Goal: Task Accomplishment & Management: Manage account settings

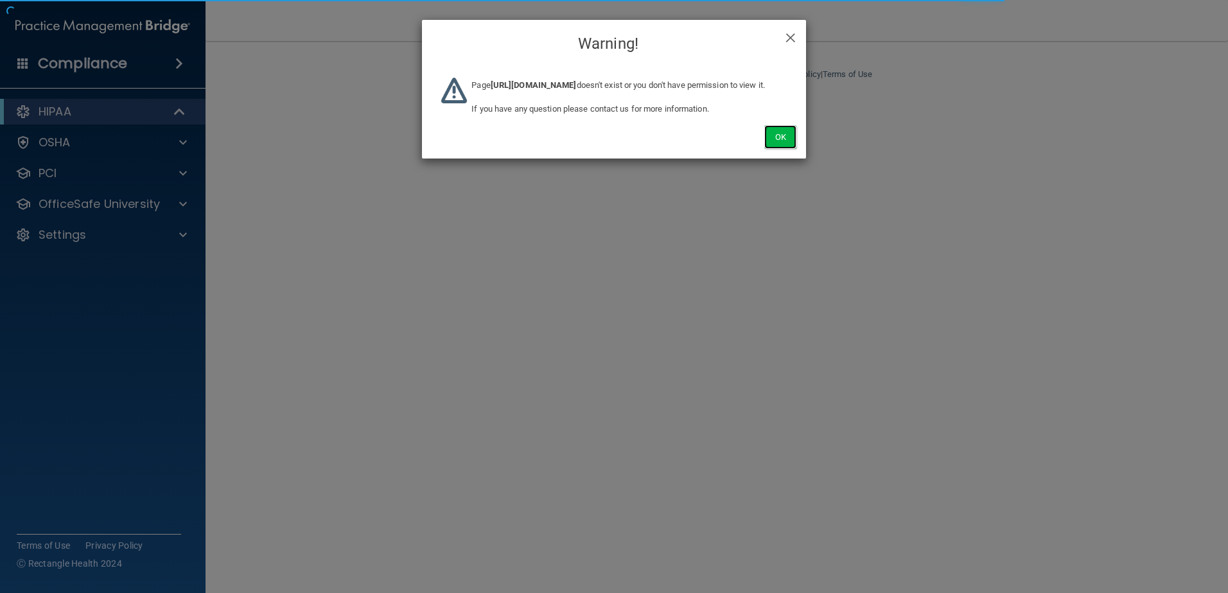
click at [777, 147] on button "Ok" at bounding box center [780, 137] width 32 height 24
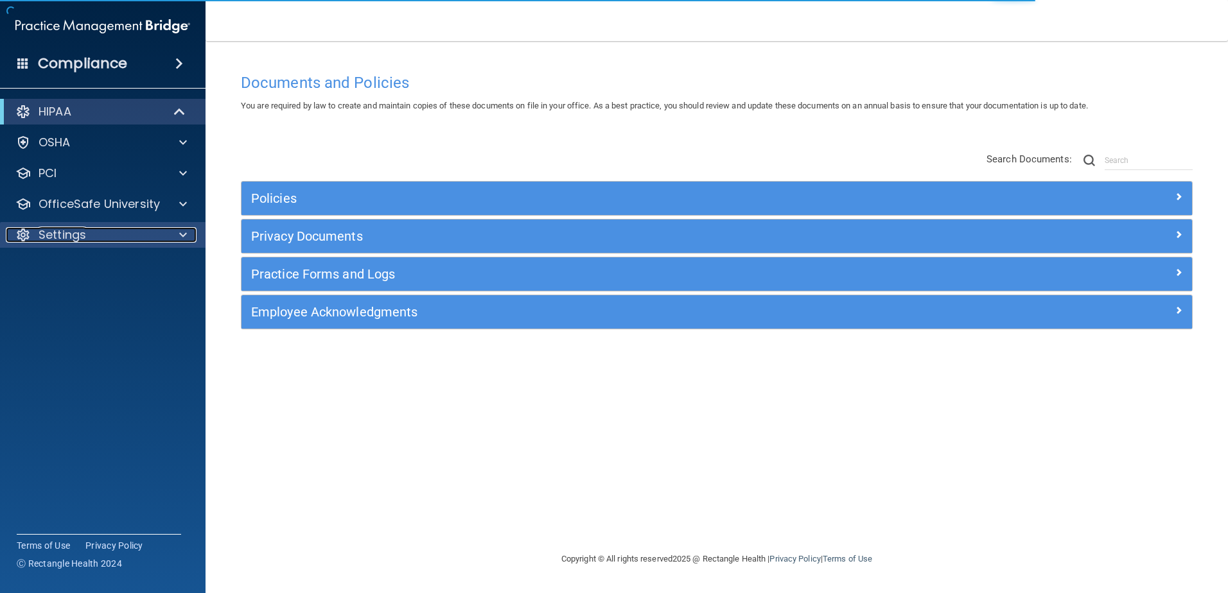
click at [81, 238] on p "Settings" at bounding box center [63, 234] width 48 height 15
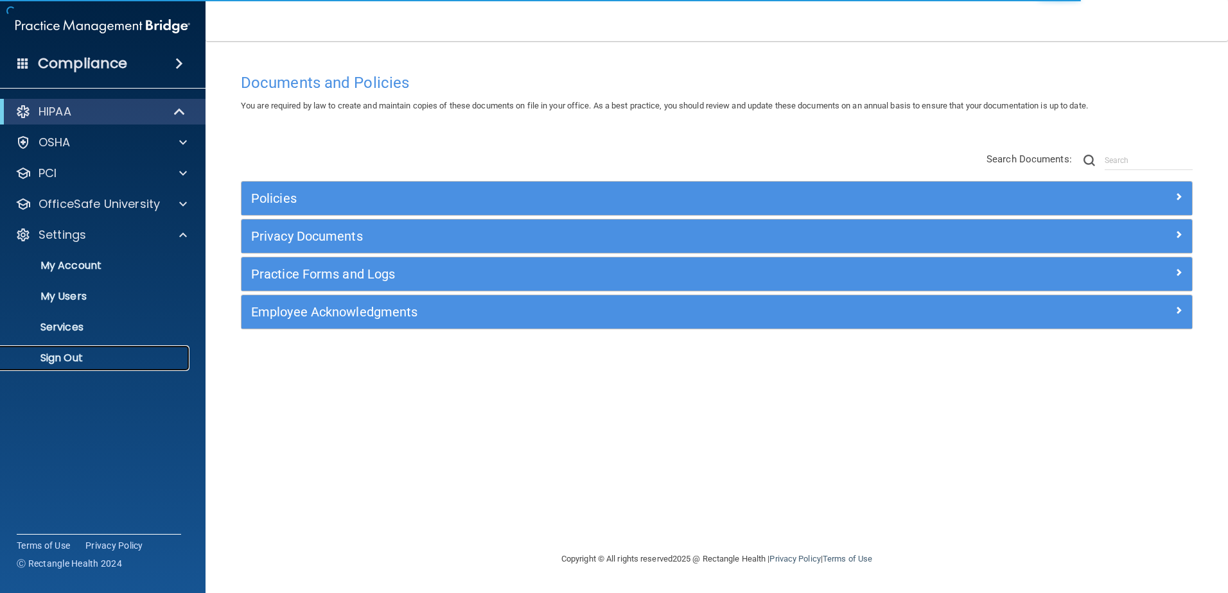
click at [105, 354] on p "Sign Out" at bounding box center [95, 358] width 175 height 13
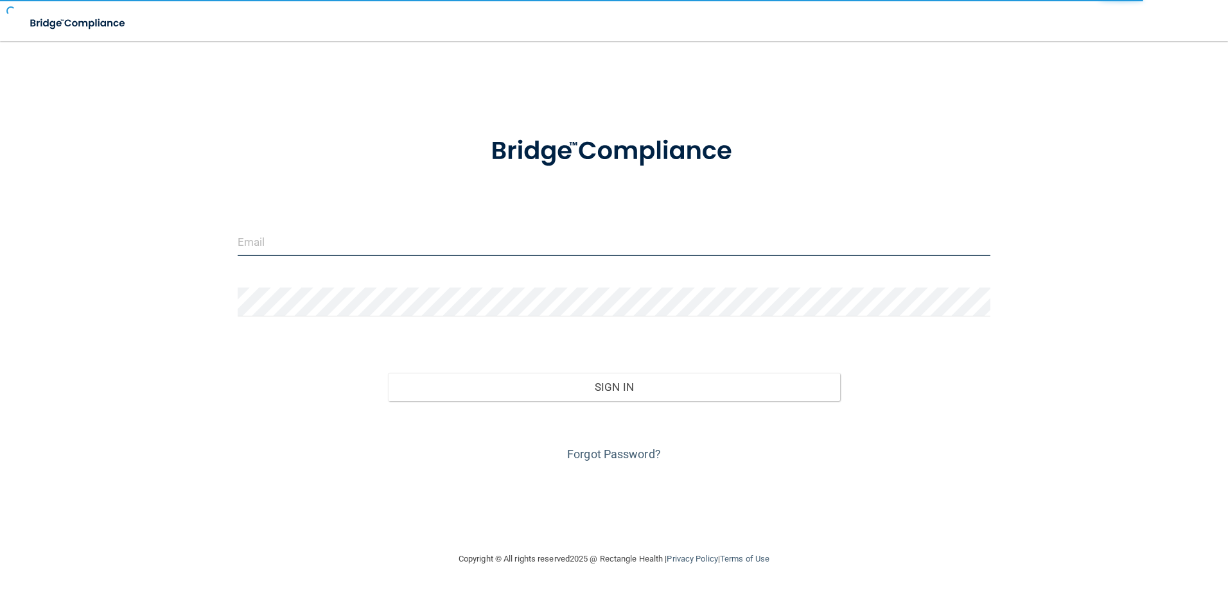
type input "[EMAIL_ADDRESS][DOMAIN_NAME]"
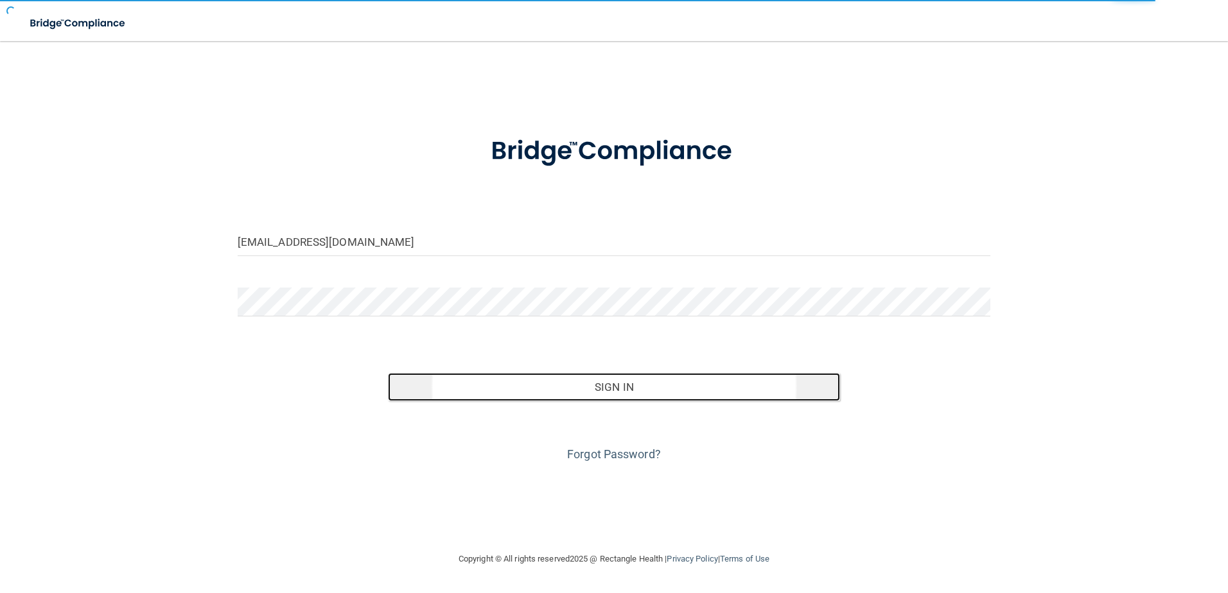
click at [583, 381] on button "Sign In" at bounding box center [614, 387] width 452 height 28
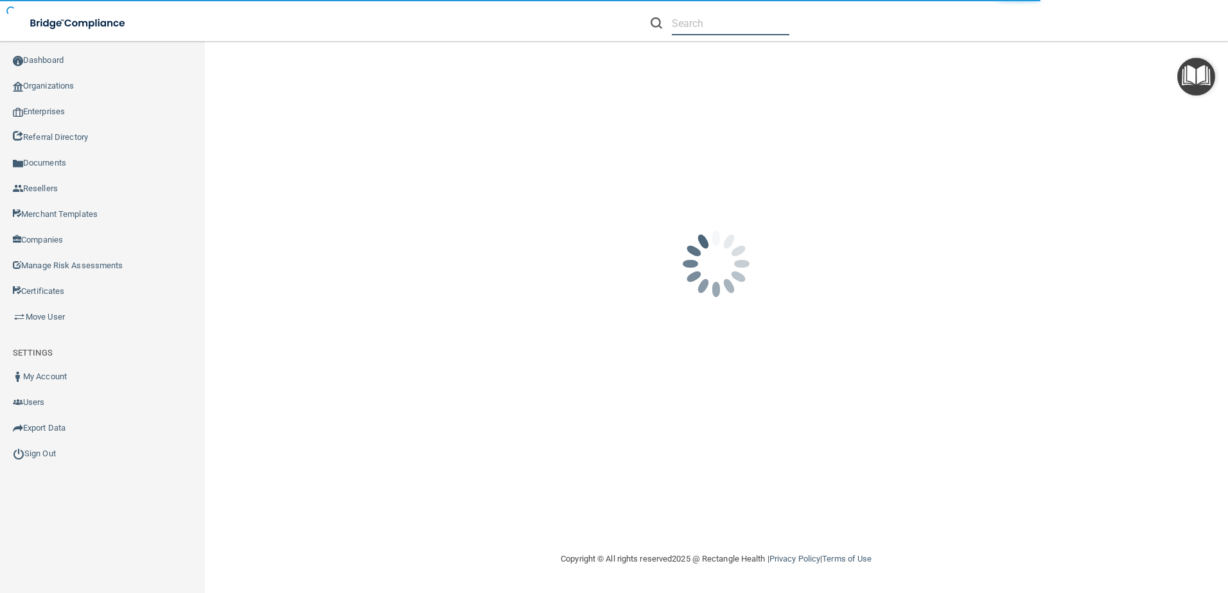
click at [710, 30] on input "text" at bounding box center [731, 24] width 118 height 24
paste input "[PERSON_NAME] Orthodontics"
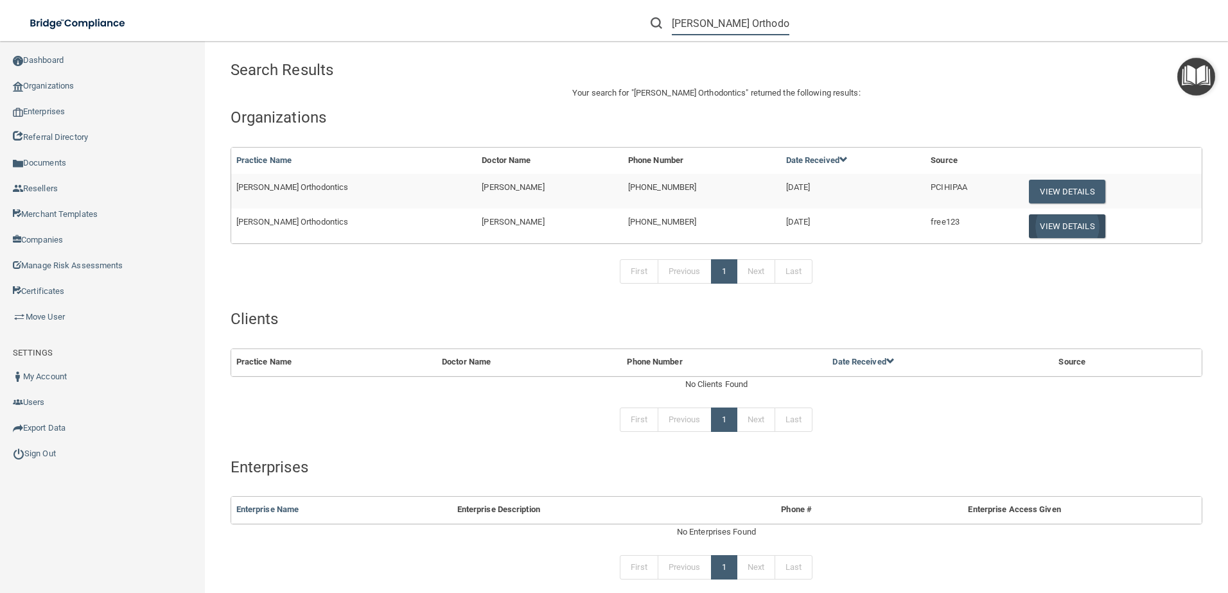
type input "[PERSON_NAME] Orthodontics"
click at [1029, 230] on button "View Details" at bounding box center [1067, 226] width 76 height 24
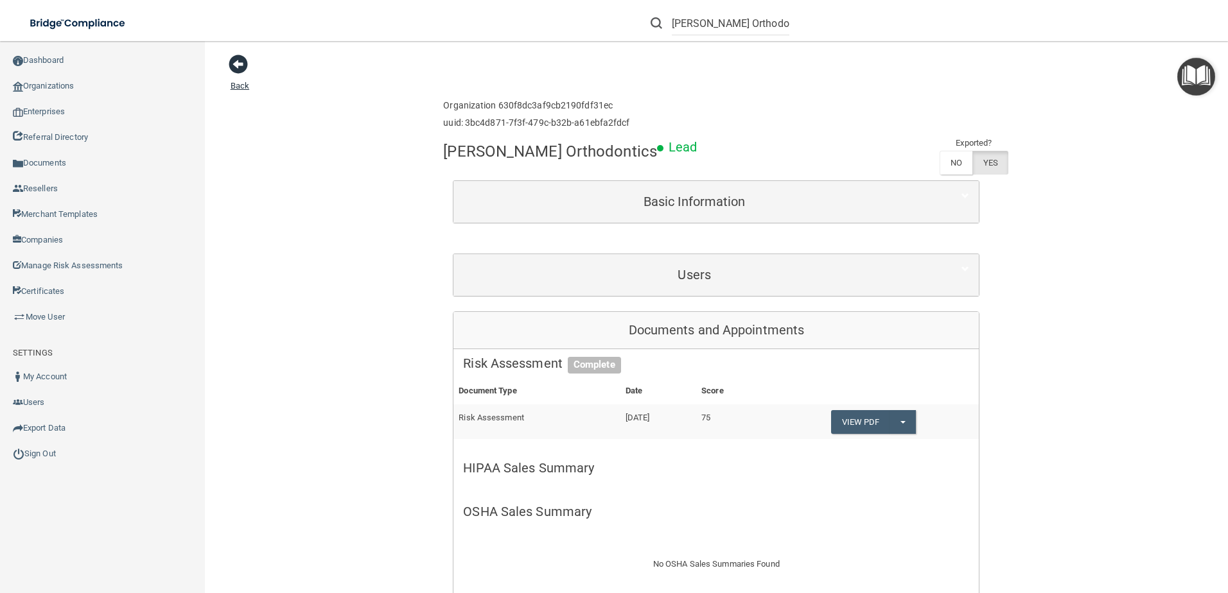
click at [233, 56] on span at bounding box center [238, 64] width 19 height 19
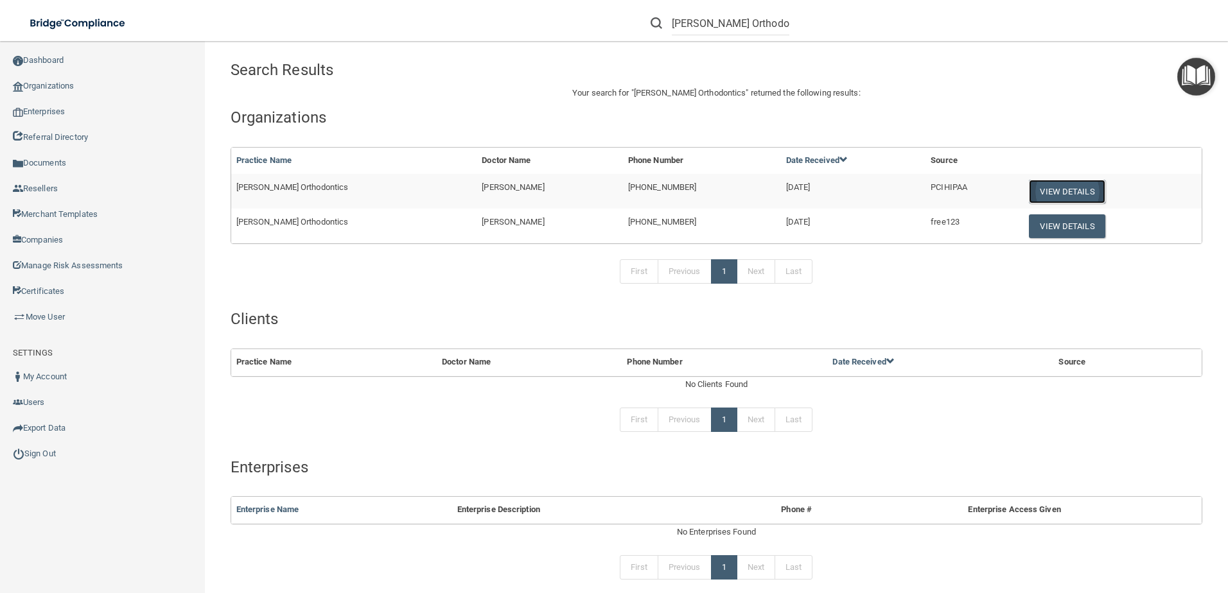
click at [1029, 193] on button "View Details" at bounding box center [1067, 192] width 76 height 24
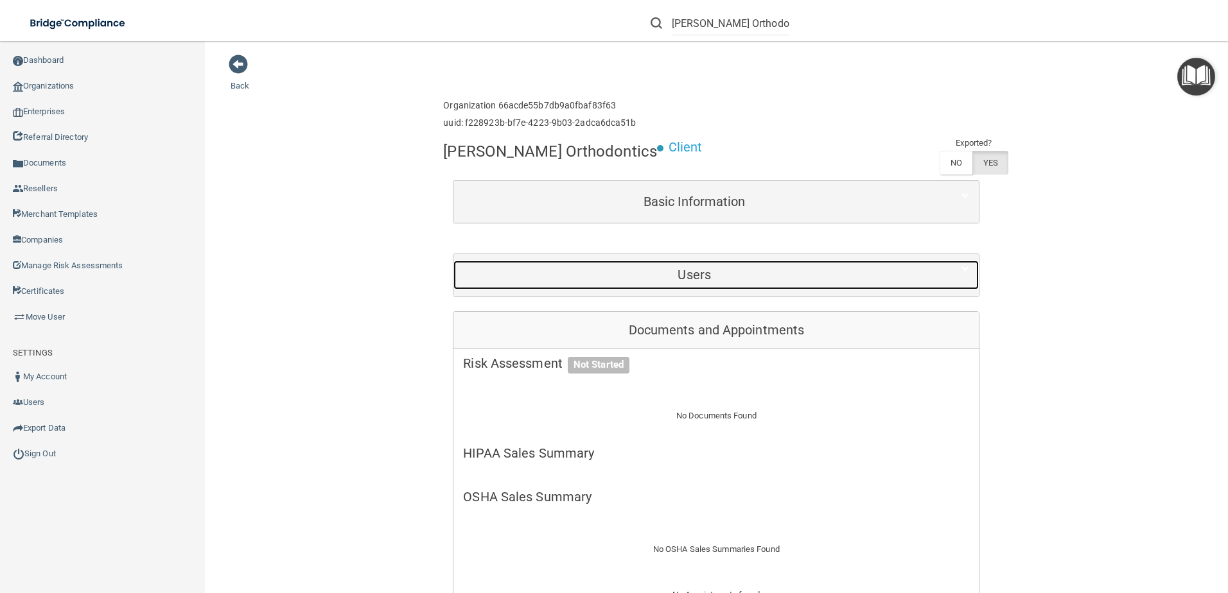
click at [700, 281] on h5 "Users" at bounding box center [694, 275] width 462 height 14
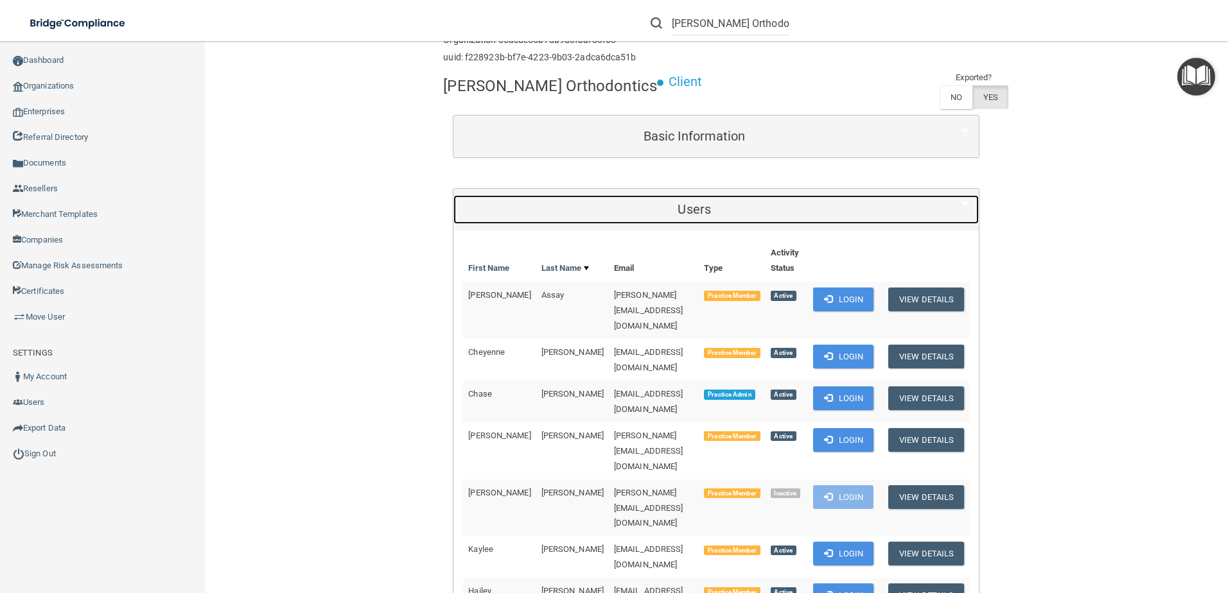
scroll to position [257, 0]
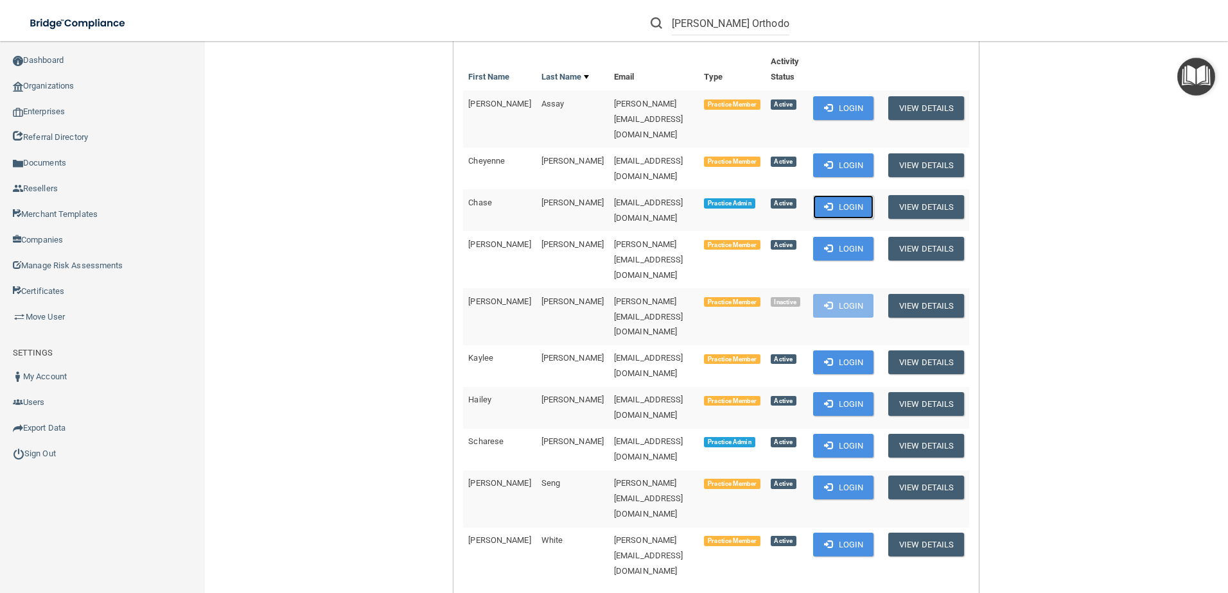
click at [844, 195] on button "Login" at bounding box center [843, 207] width 61 height 24
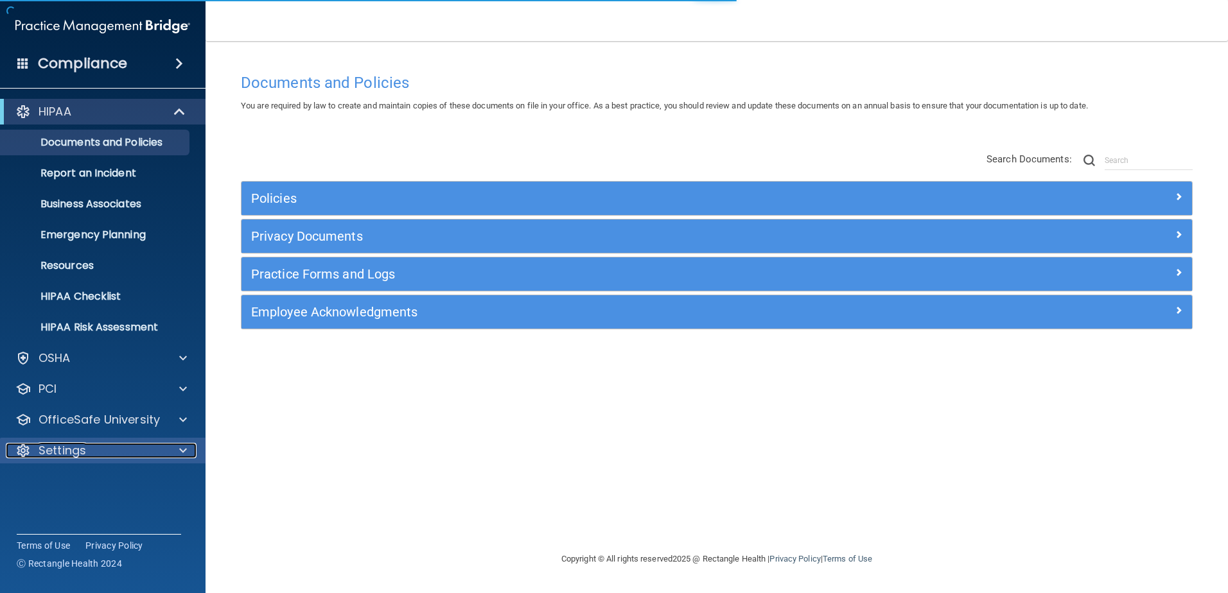
click at [109, 449] on div "Settings" at bounding box center [85, 450] width 159 height 15
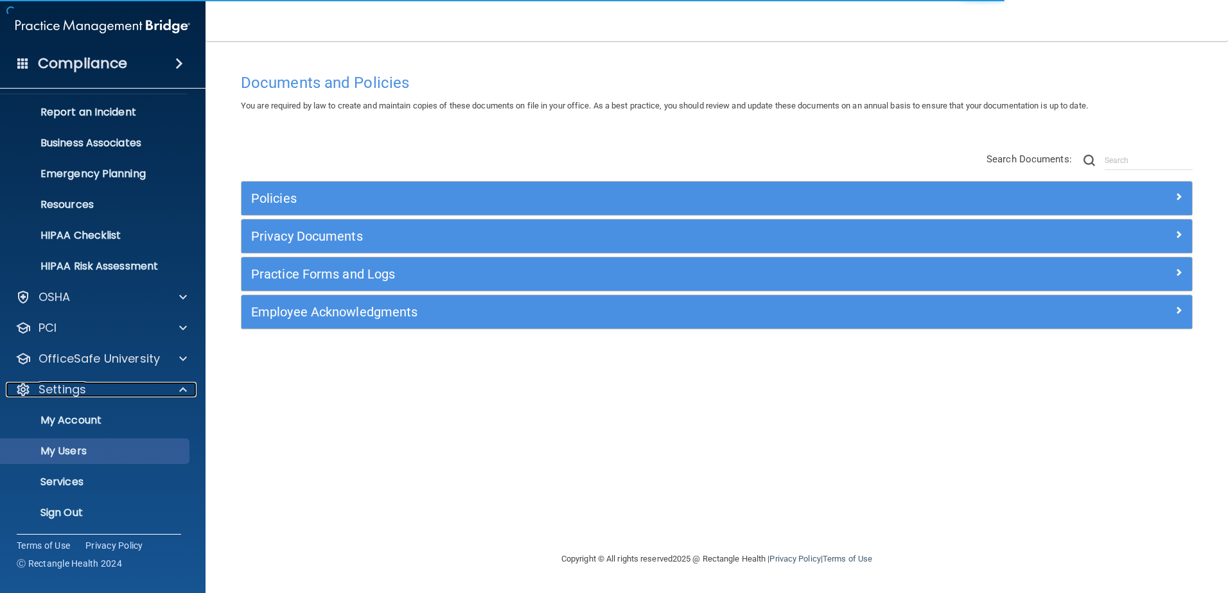
scroll to position [62, 0]
click at [124, 448] on p "My Users" at bounding box center [95, 450] width 175 height 13
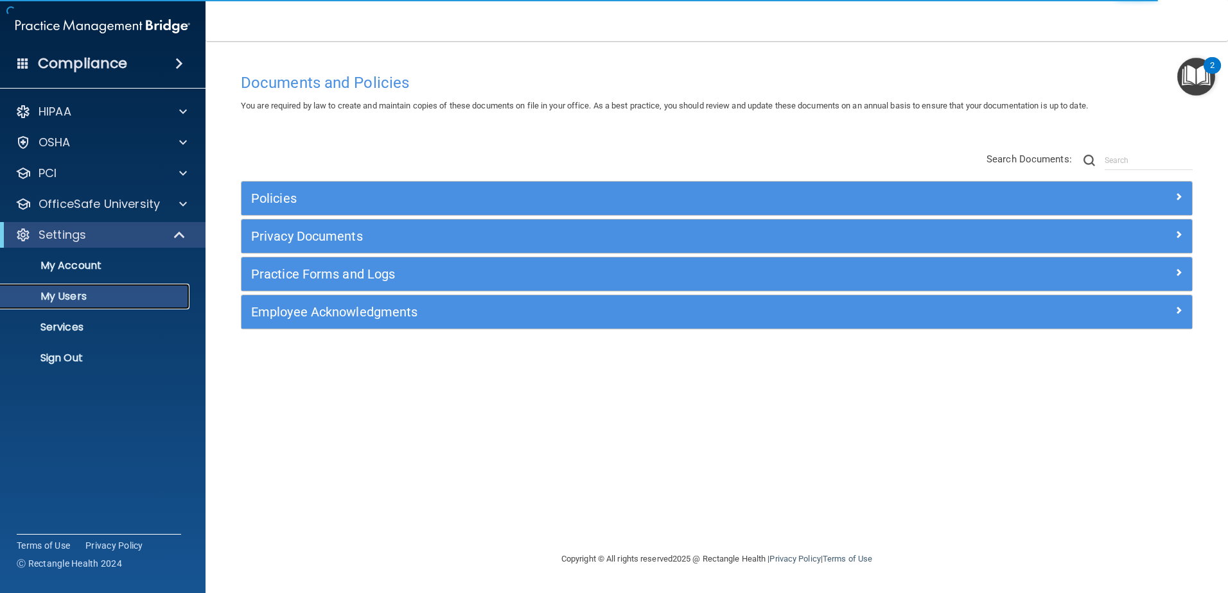
select select "20"
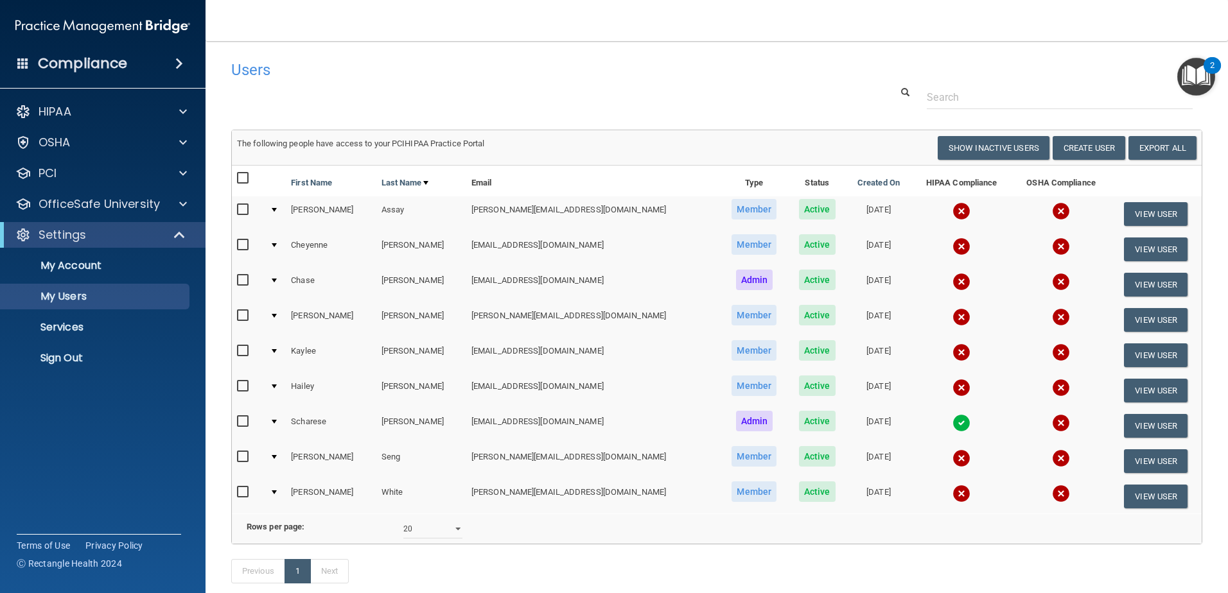
click at [245, 174] on input "checkbox" at bounding box center [244, 178] width 15 height 10
checkbox input "true"
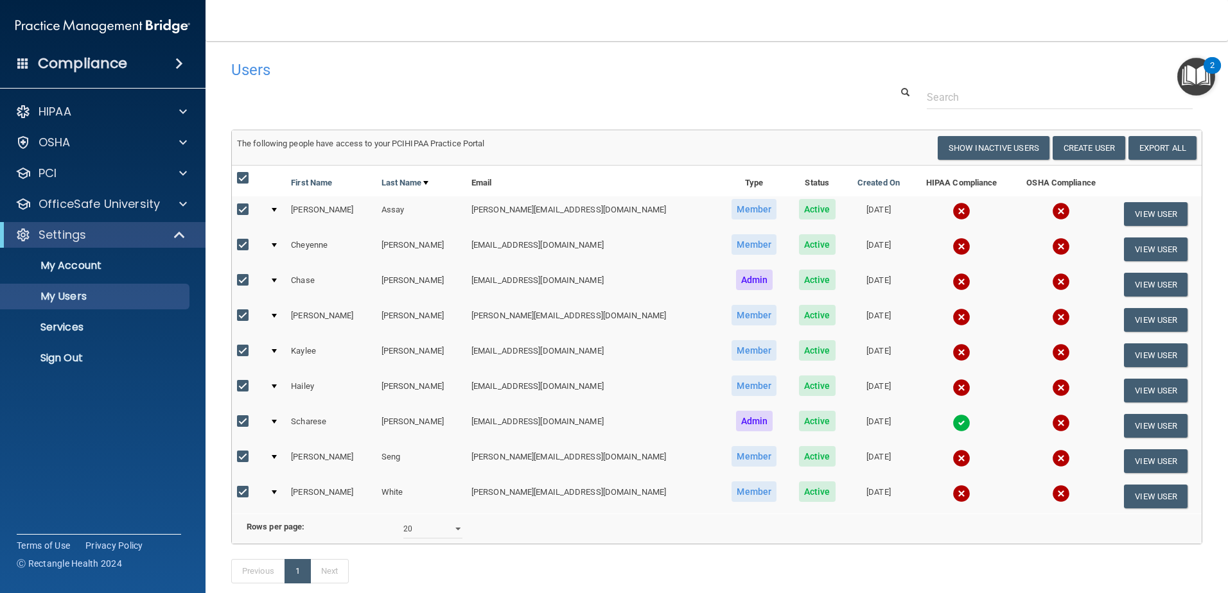
checkbox input "true"
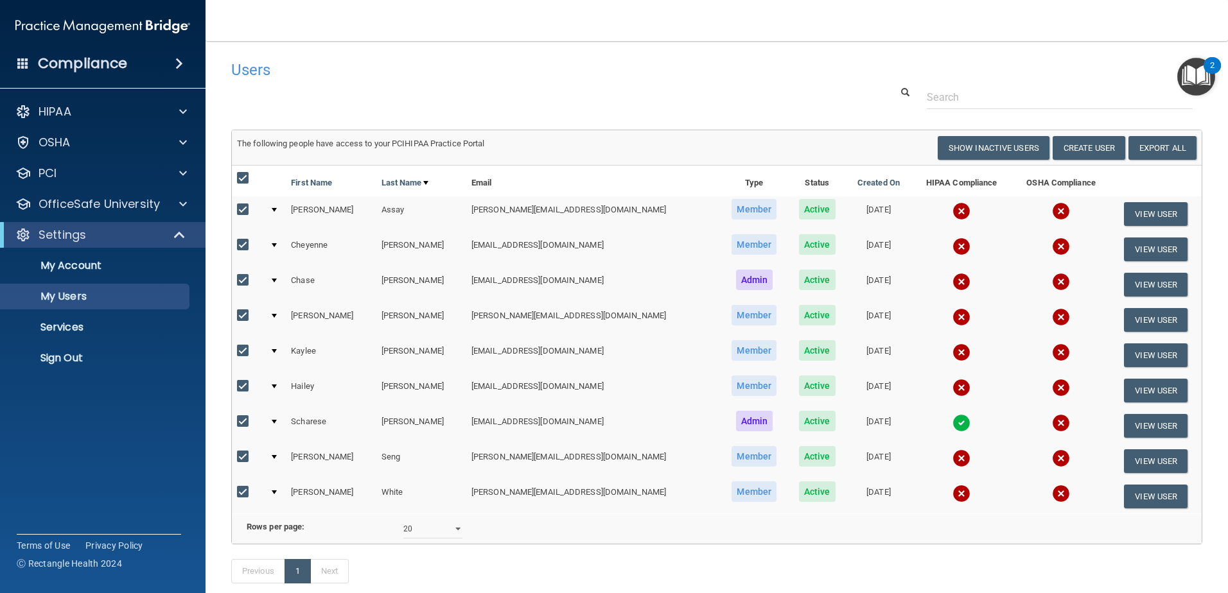
checkbox input "true"
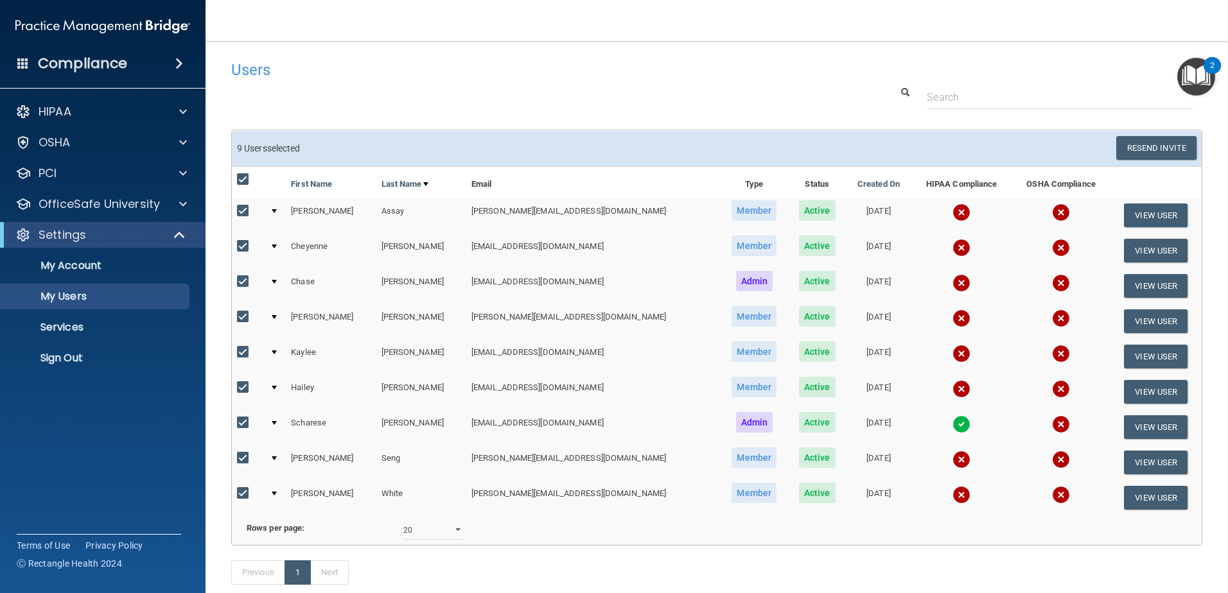
click at [245, 389] on input "checkbox" at bounding box center [244, 388] width 15 height 10
checkbox input "false"
click at [198, 411] on accordion "HIPAA Documents and Policies Report an Incident Business Associates Emergency P…" at bounding box center [103, 260] width 206 height 333
click at [1141, 146] on button "Resend Invite" at bounding box center [1156, 148] width 80 height 24
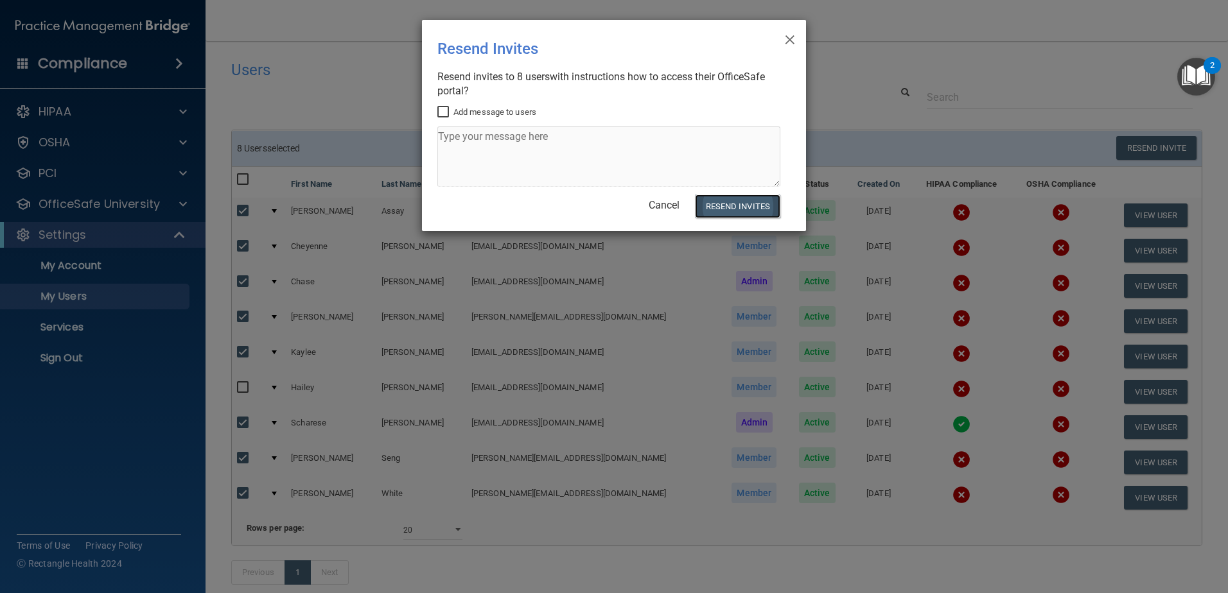
click at [748, 211] on button "Resend Invites" at bounding box center [737, 207] width 85 height 24
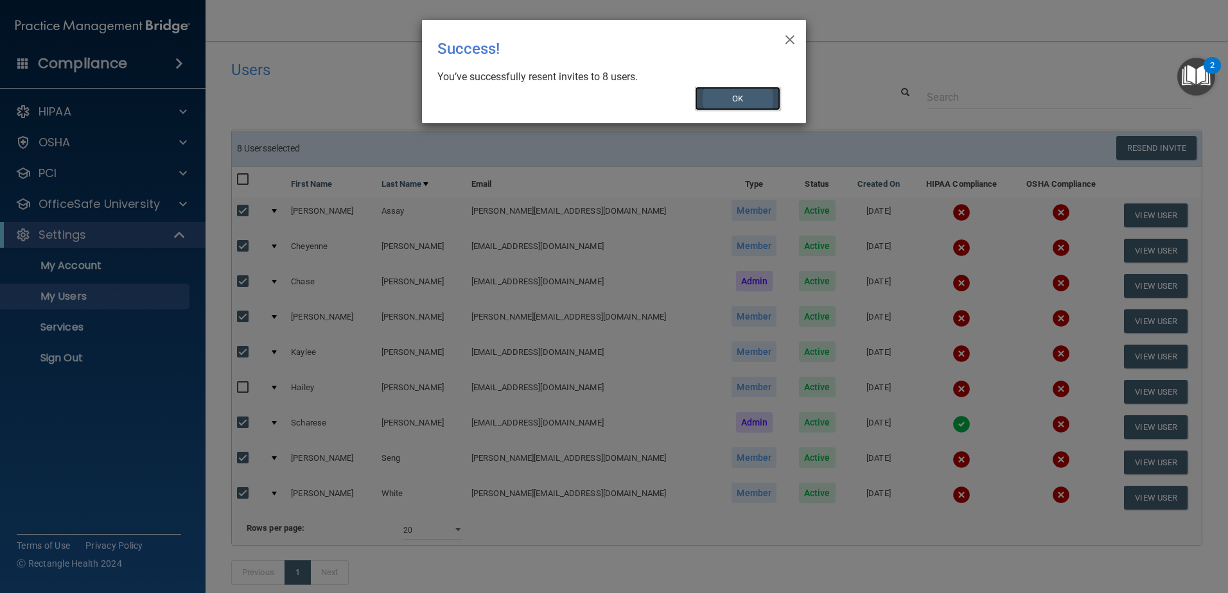
click at [758, 105] on button "OK" at bounding box center [738, 99] width 86 height 24
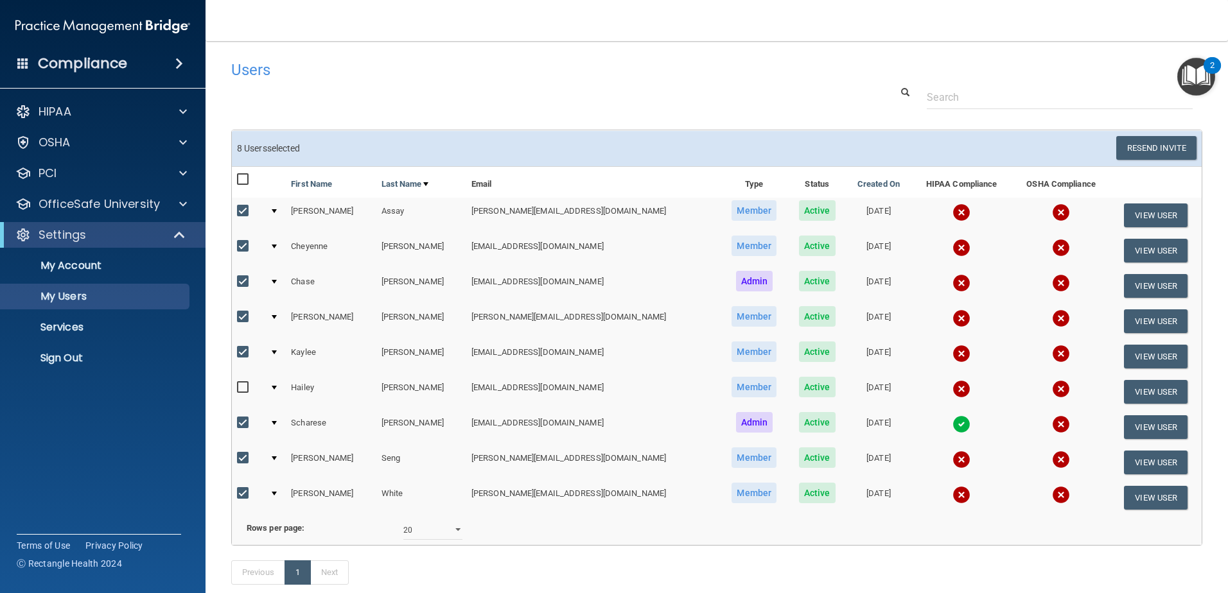
click at [192, 455] on div "Compliance HIPAA Documents and Policies Report an Incident Business Associates …" at bounding box center [102, 296] width 205 height 593
click at [217, 476] on main "Users Success! New user created. × Error! The user couldn't be created. × Succe…" at bounding box center [716, 317] width 1022 height 552
click at [485, 102] on div at bounding box center [717, 97] width 990 height 24
click at [240, 175] on input "checkbox" at bounding box center [244, 180] width 15 height 10
checkbox input "true"
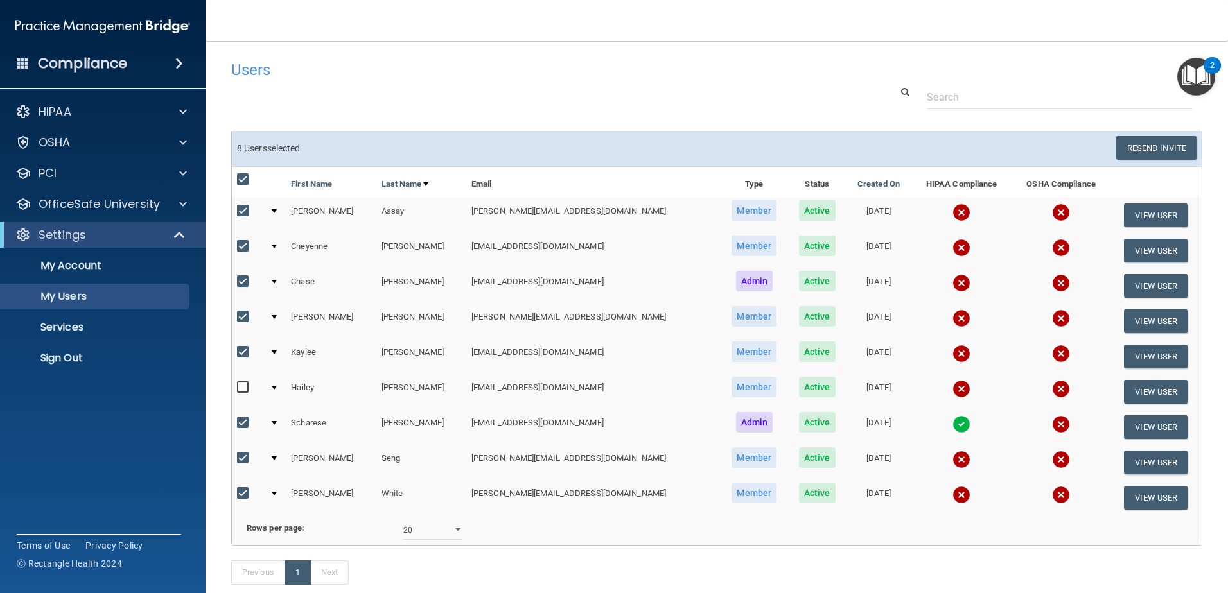
checkbox input "true"
click at [354, 103] on div at bounding box center [717, 97] width 990 height 24
click at [245, 184] on input "checkbox" at bounding box center [244, 180] width 15 height 10
checkbox input "false"
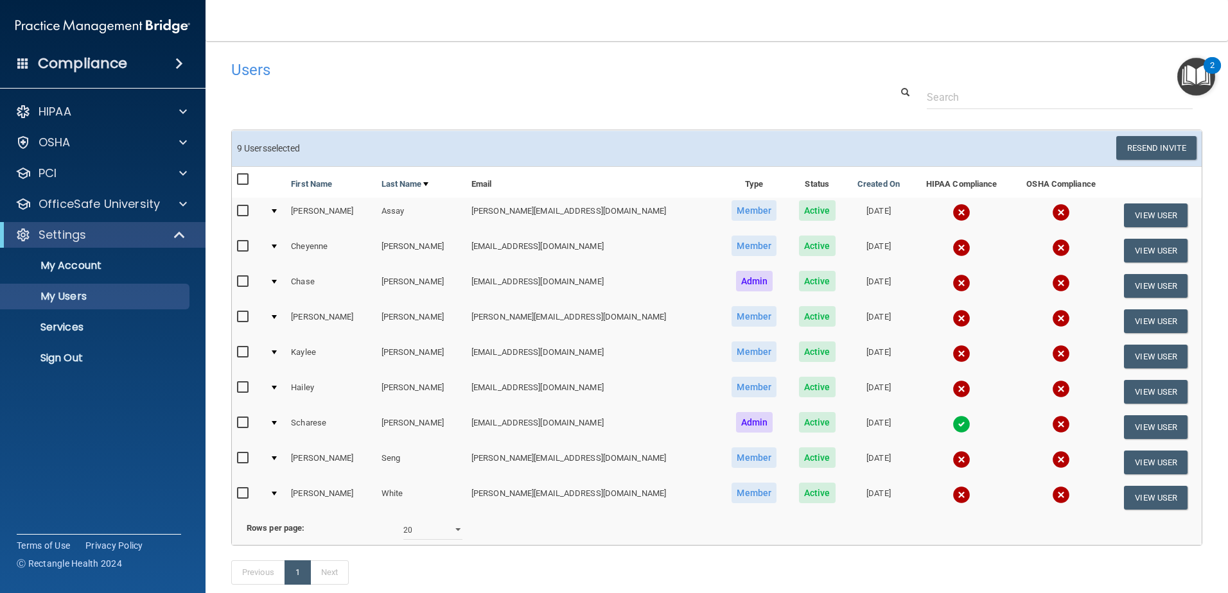
checkbox input "false"
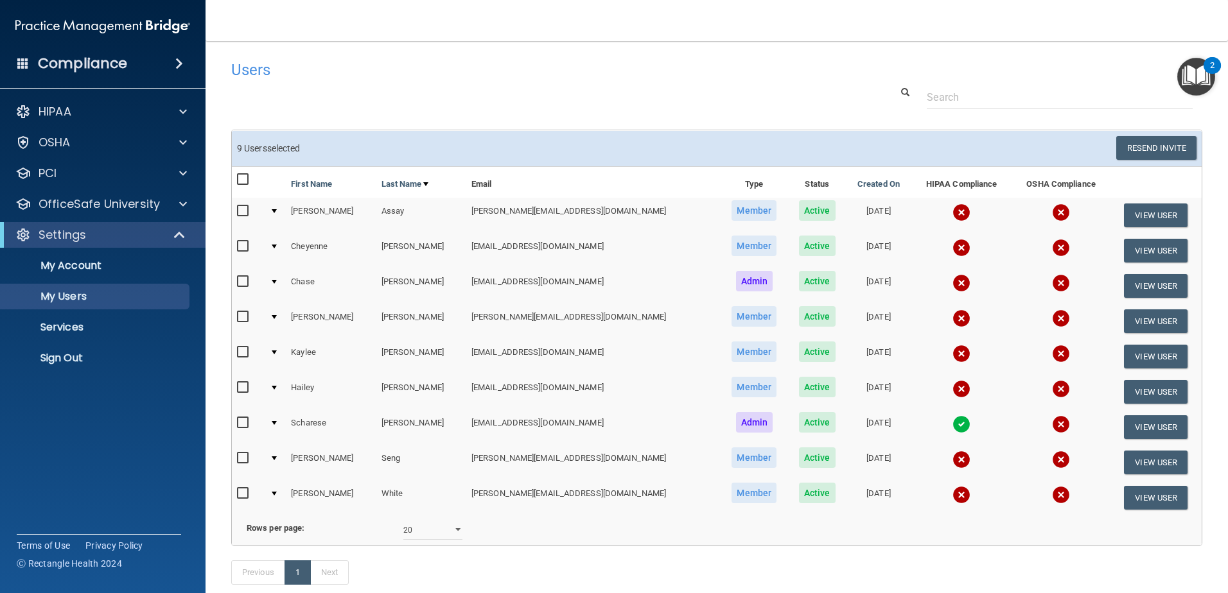
checkbox input "false"
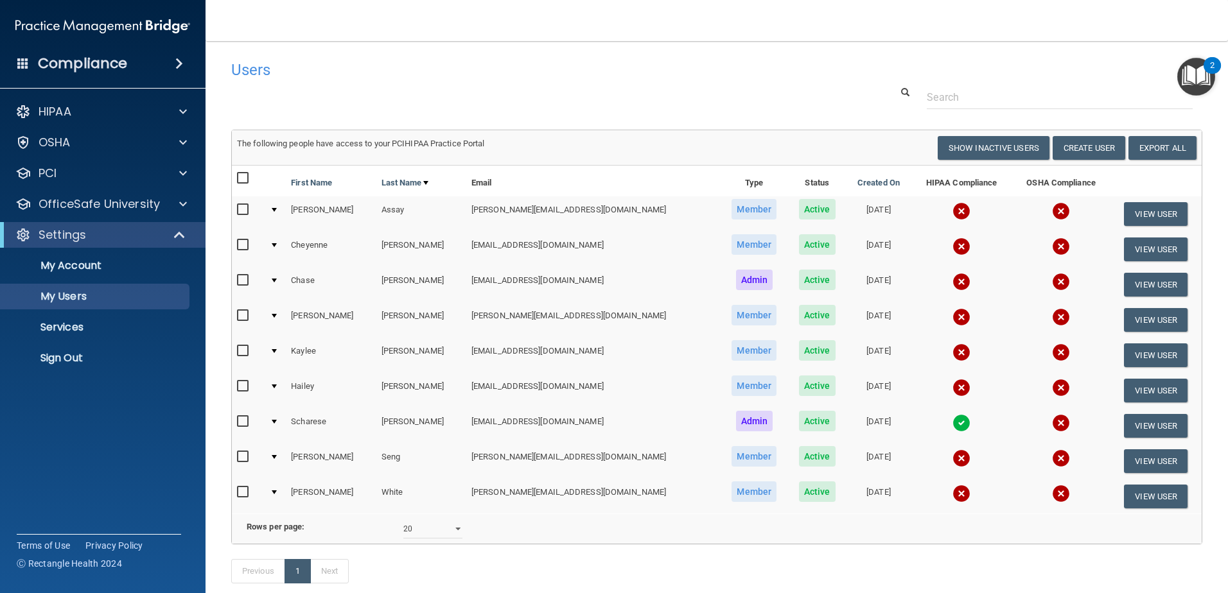
click at [385, 112] on div "Users Success! New user created. × Error! The user couldn't be created. × Succe…" at bounding box center [716, 329] width 971 height 550
click at [1131, 388] on button "View User" at bounding box center [1156, 391] width 64 height 24
